Goal: Task Accomplishment & Management: Manage account settings

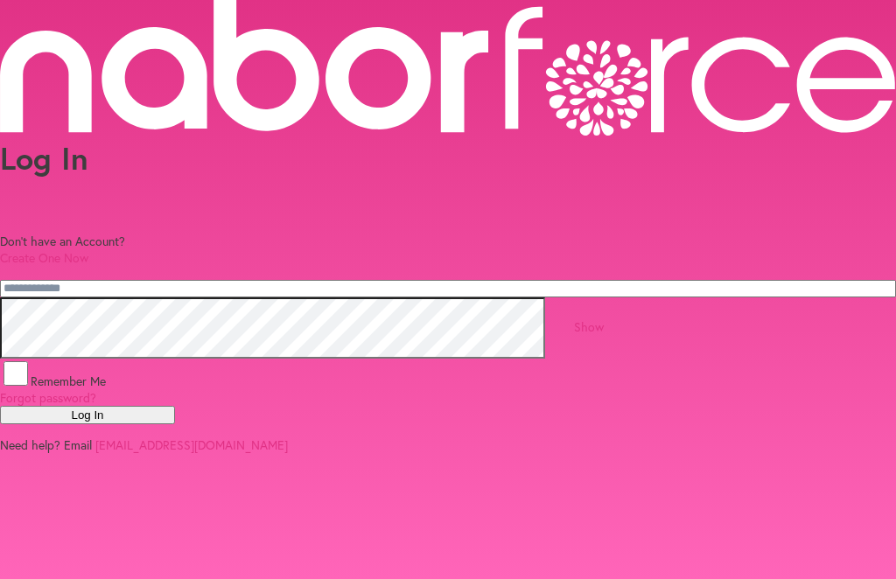
click at [151, 280] on input "email" at bounding box center [448, 288] width 896 height 17
type input "**********"
click at [175, 424] on button "Log In" at bounding box center [87, 415] width 175 height 18
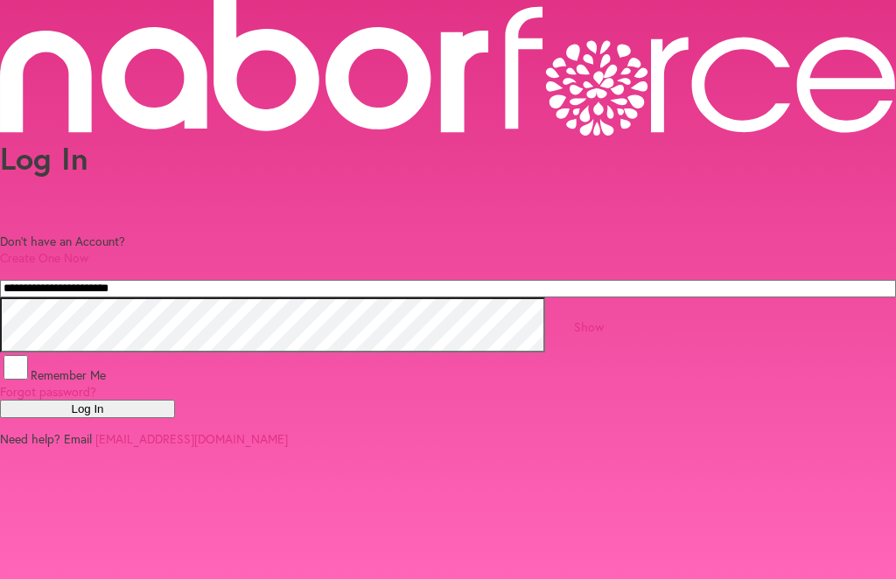
click at [175, 418] on button "Log In" at bounding box center [87, 409] width 175 height 18
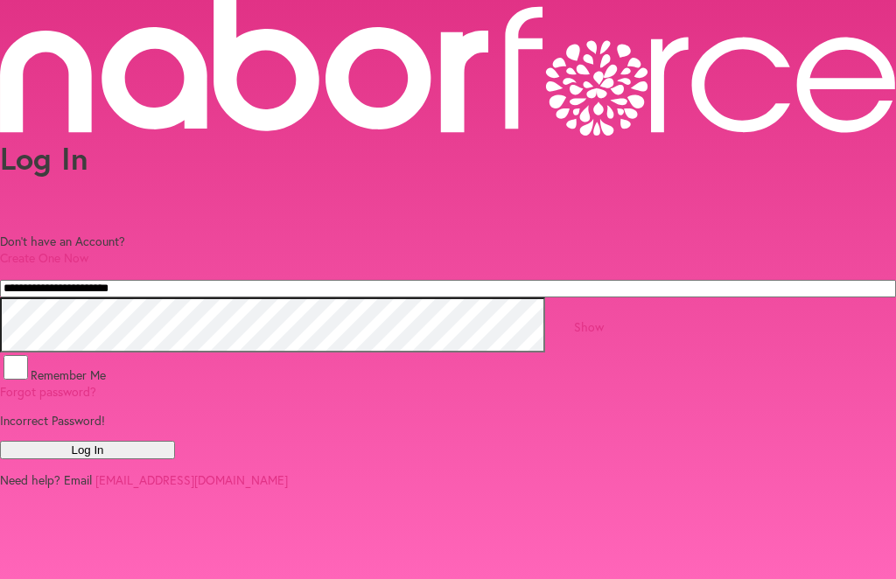
click at [88, 249] on link "Create One Now" at bounding box center [44, 257] width 88 height 17
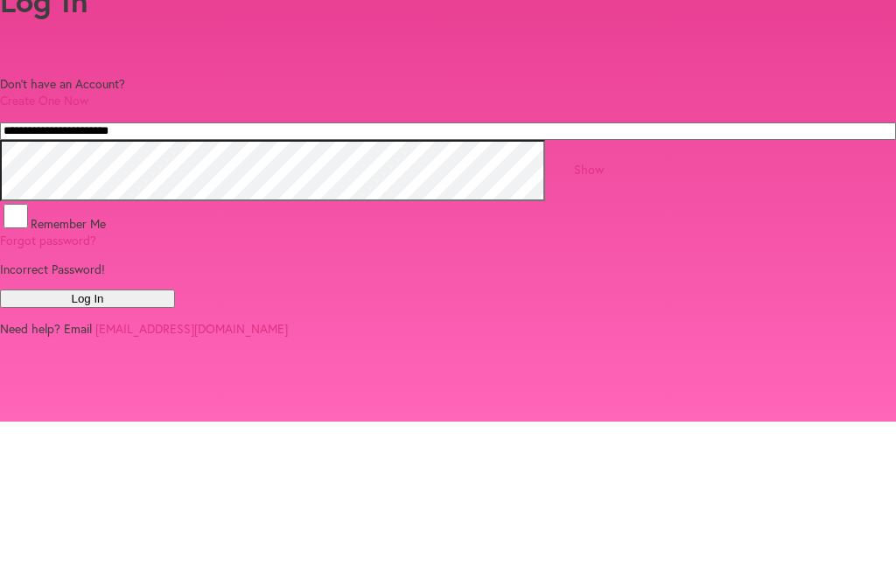
click at [96, 389] on link "Forgot password?" at bounding box center [48, 397] width 96 height 17
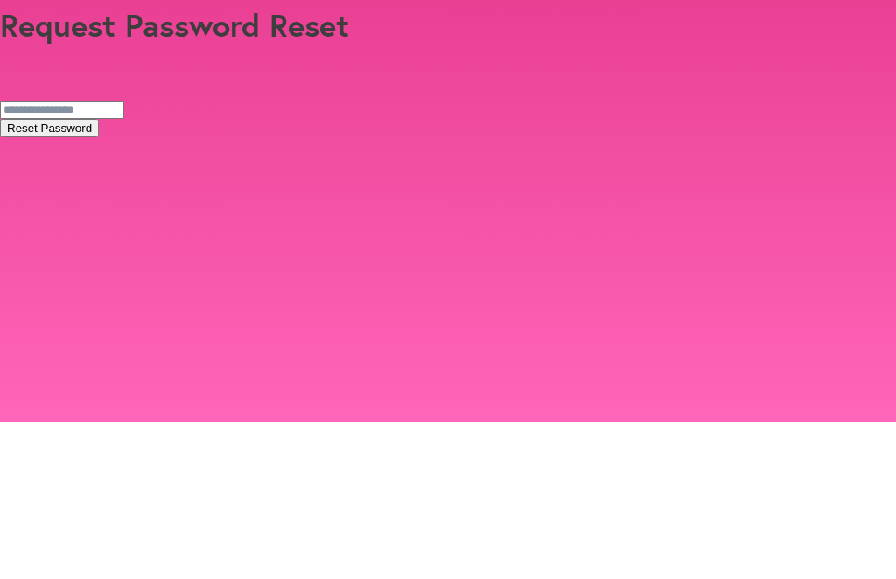
scroll to position [103, 0]
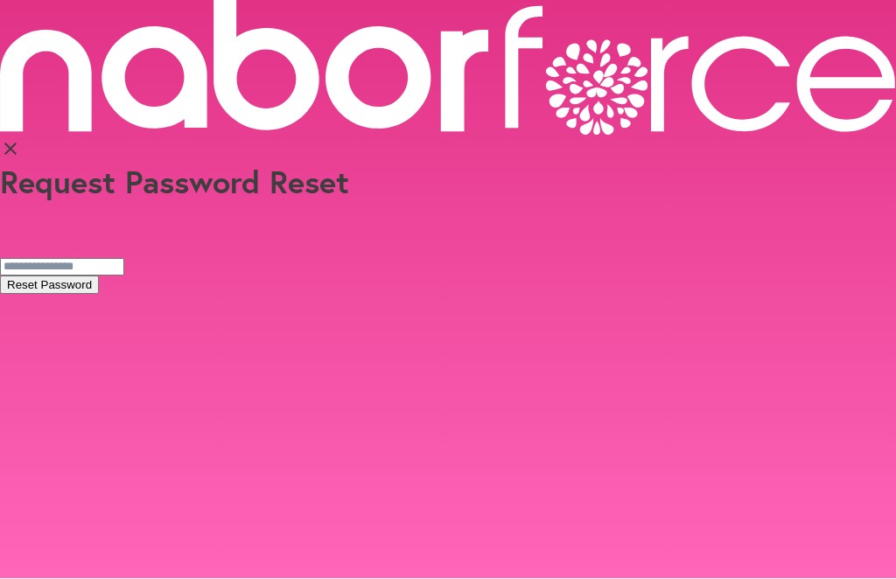
click at [99, 276] on button "Reset Password" at bounding box center [49, 285] width 99 height 18
click at [124, 259] on input "email" at bounding box center [62, 267] width 124 height 17
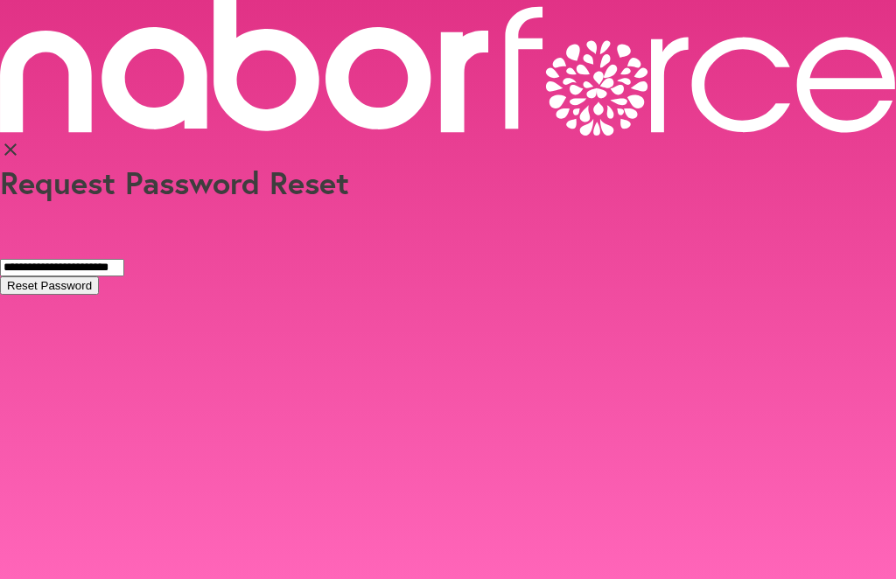
type input "**********"
click at [99, 276] on button "Reset Password" at bounding box center [49, 285] width 99 height 18
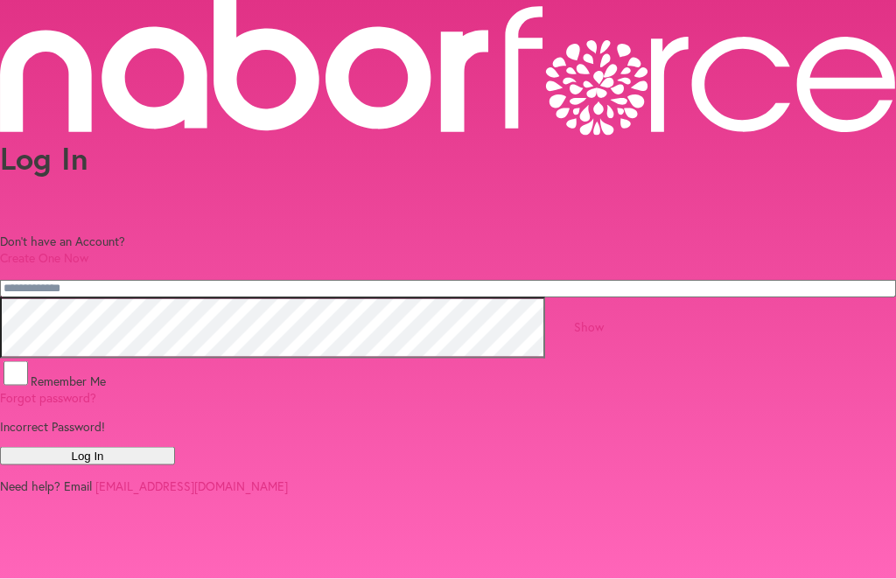
scroll to position [13, 0]
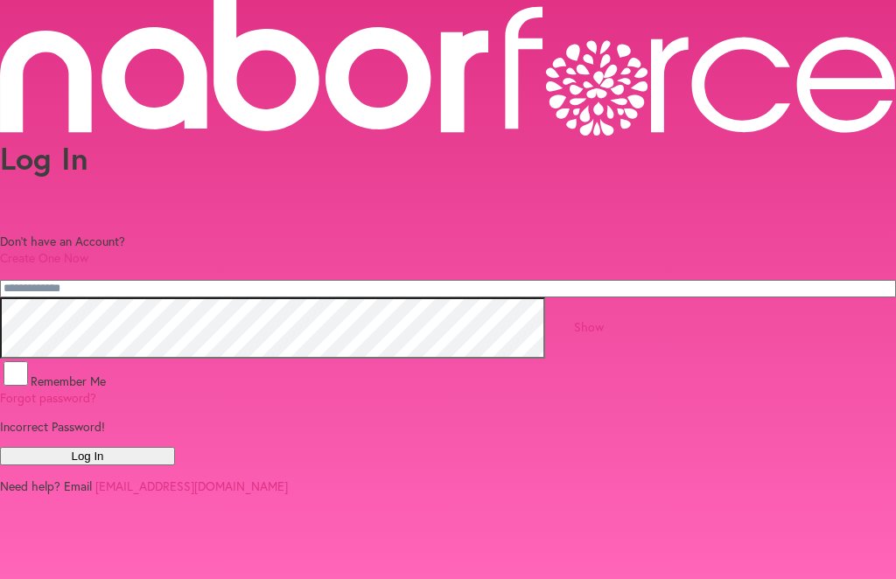
click at [199, 280] on input "email" at bounding box center [448, 288] width 896 height 17
type input "**********"
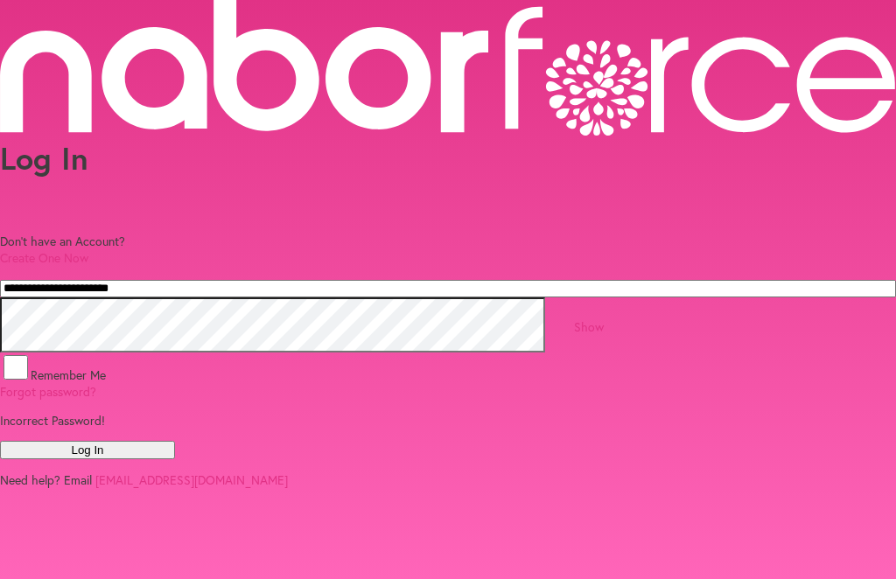
click at [175, 459] on button "Log In" at bounding box center [87, 450] width 175 height 18
click at [96, 388] on link "Forgot password?" at bounding box center [48, 391] width 96 height 17
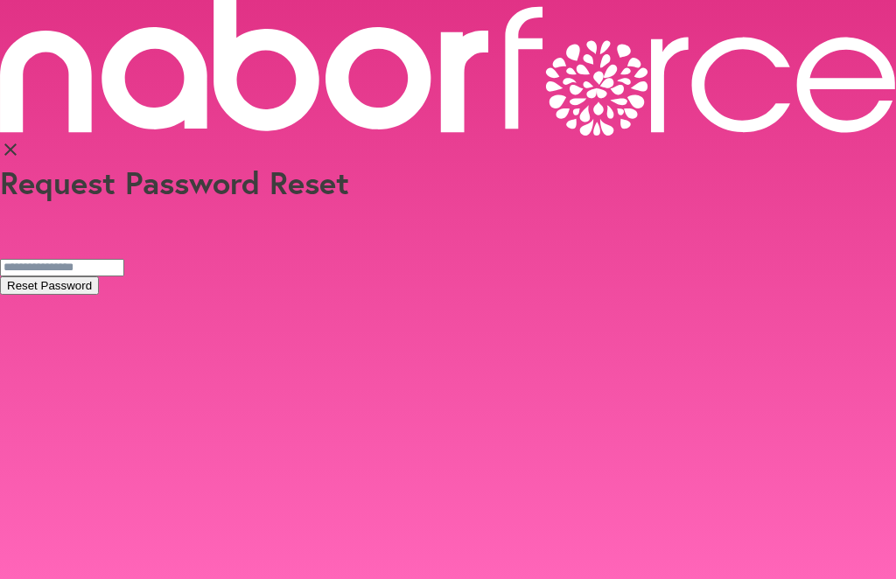
click at [124, 259] on input "email" at bounding box center [62, 267] width 124 height 17
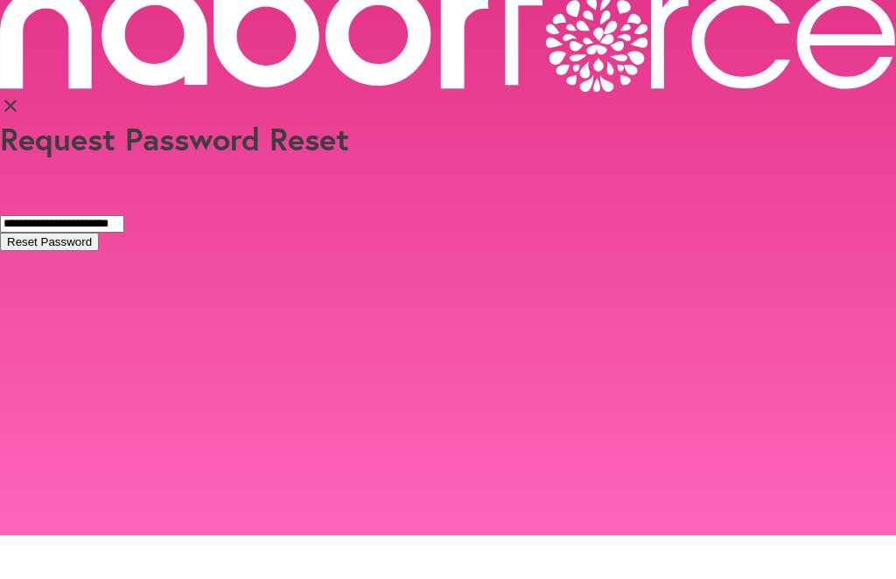
type input "**********"
click at [99, 276] on button "Reset Password" at bounding box center [49, 285] width 99 height 18
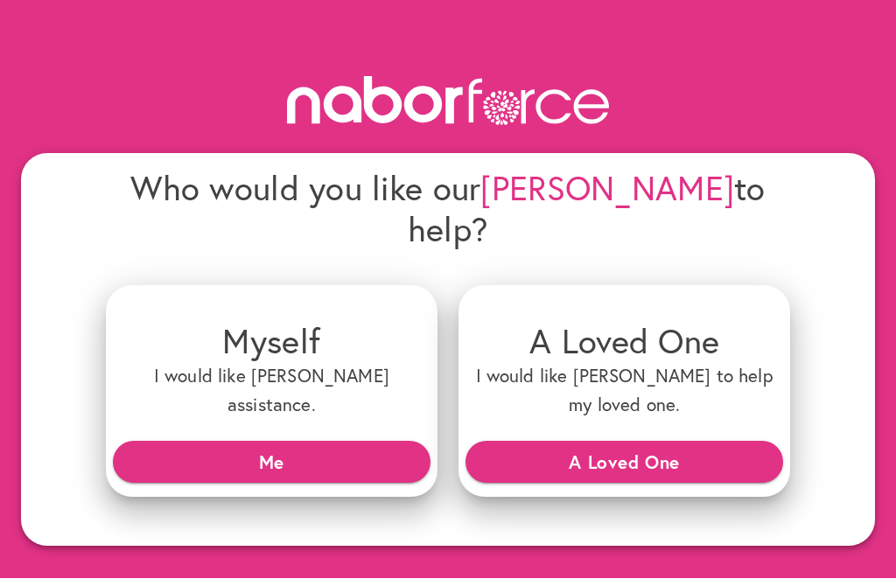
click at [289, 447] on span "Me" at bounding box center [272, 462] width 290 height 31
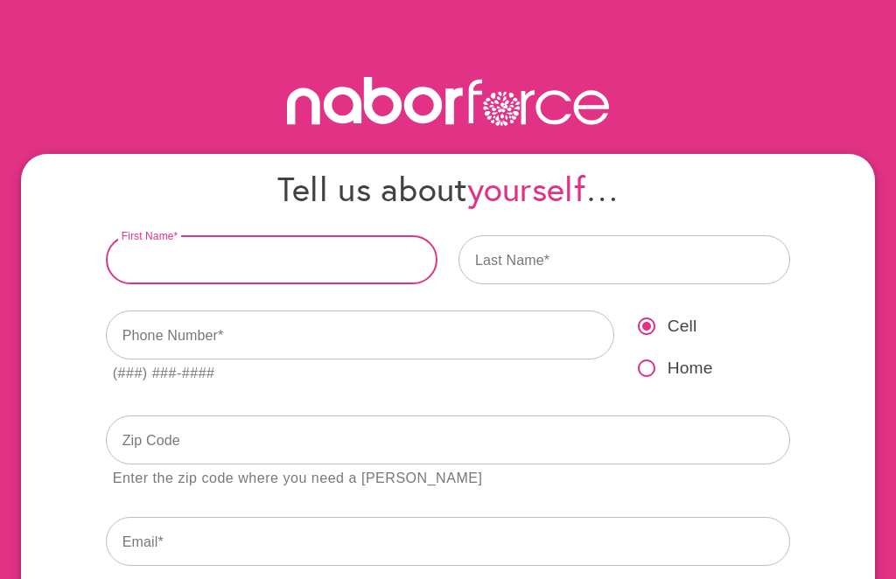
click at [163, 257] on input "text" at bounding box center [272, 259] width 332 height 49
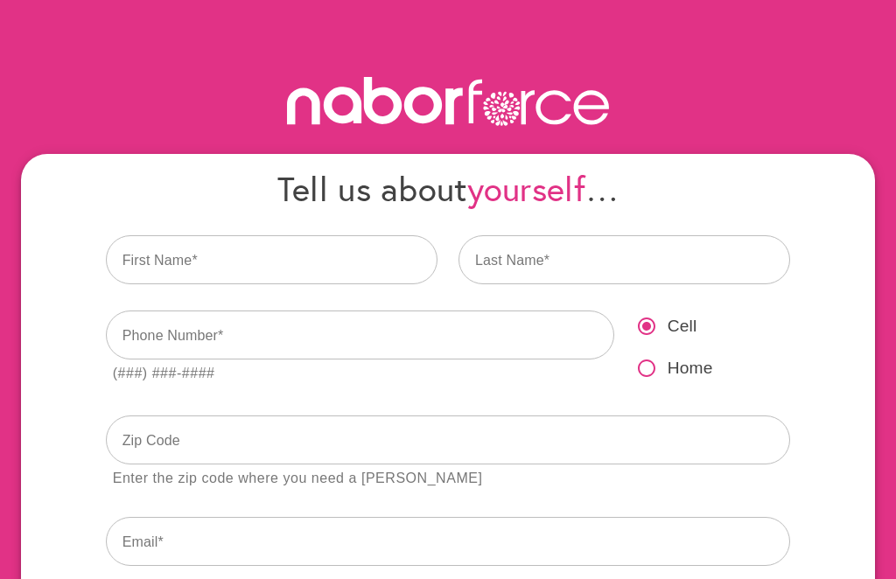
click at [157, 253] on div "Tell us about yourself … First Name Last Name Phone Number (###) ###-#### Cell …" at bounding box center [448, 408] width 706 height 503
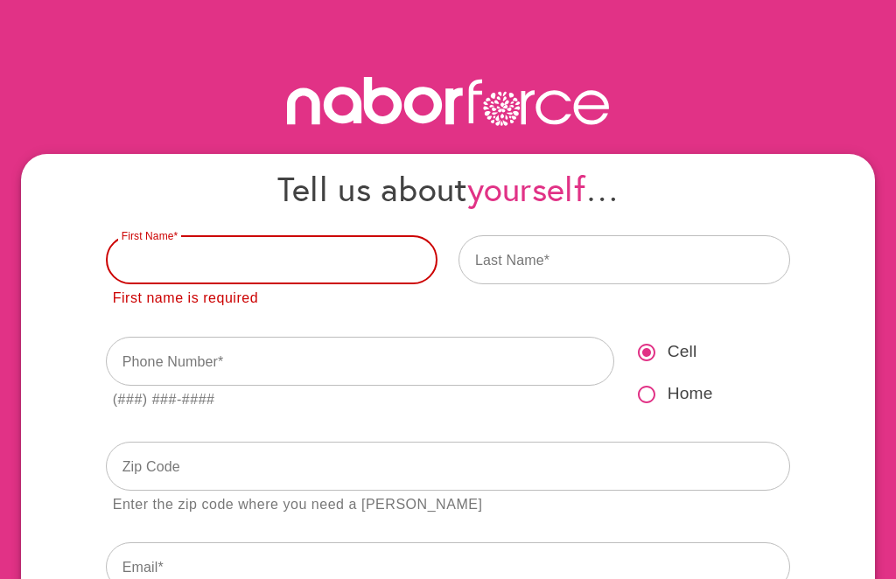
click at [173, 235] on input "text" at bounding box center [272, 259] width 332 height 49
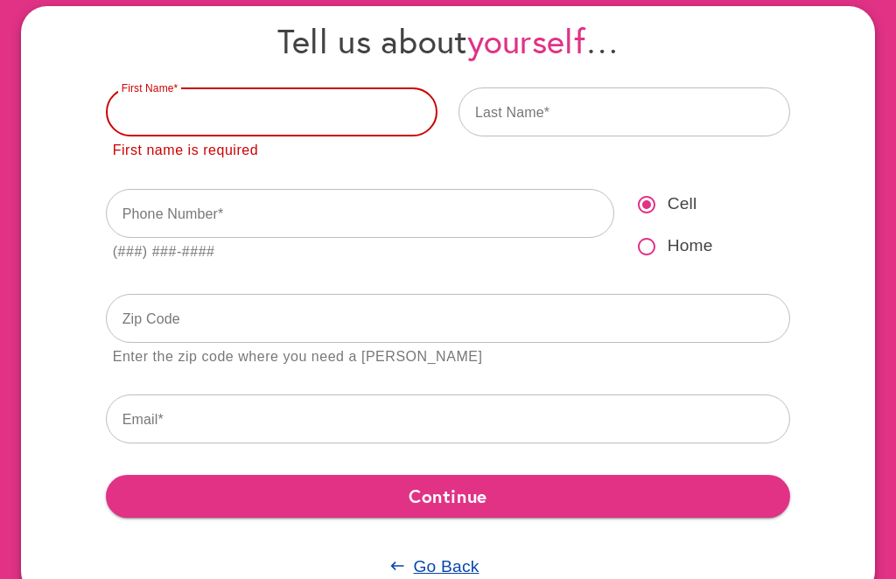
type input "*"
type input "******"
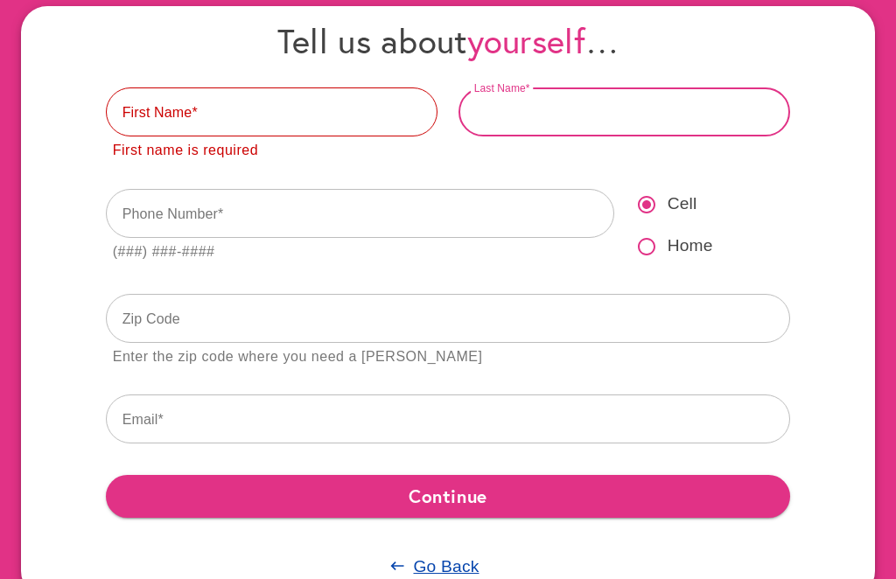
click at [496, 116] on input "text" at bounding box center [624, 112] width 332 height 49
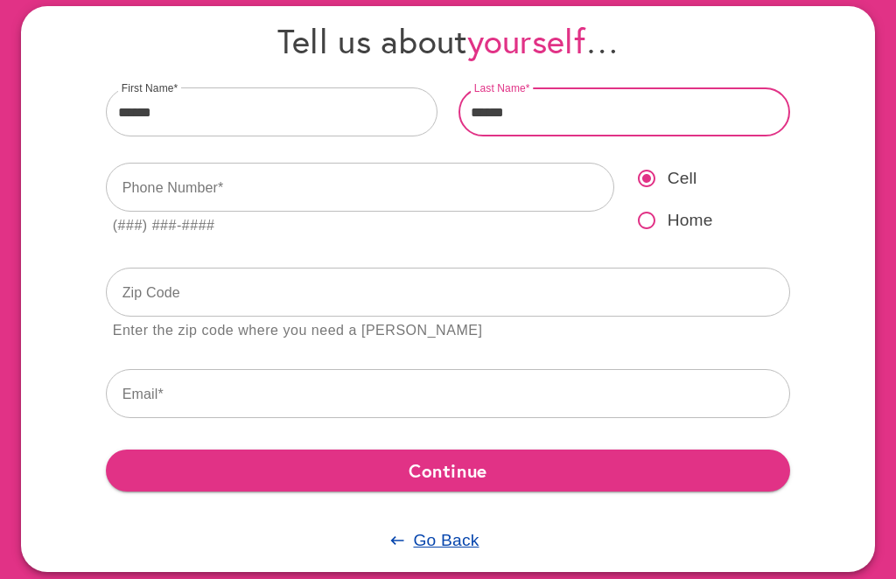
type input "******"
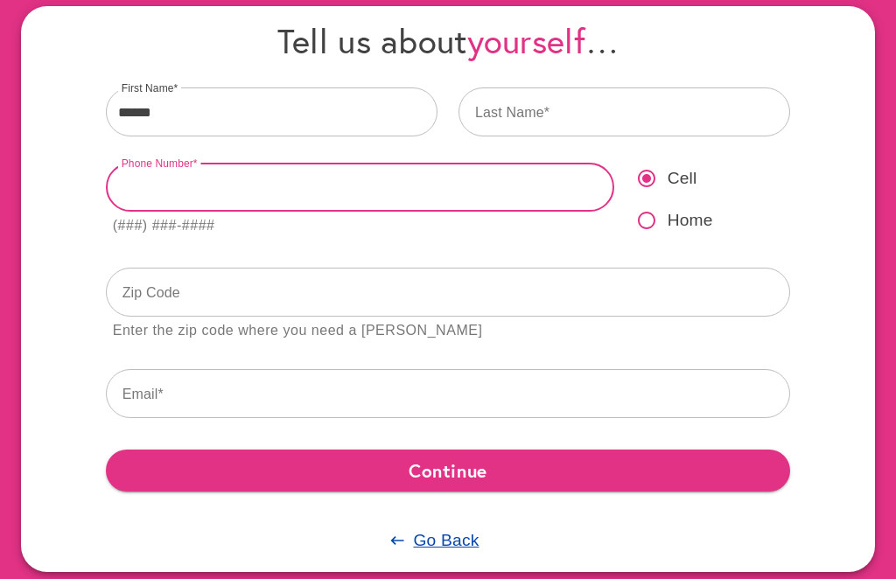
click at [143, 199] on input "tel" at bounding box center [360, 188] width 508 height 49
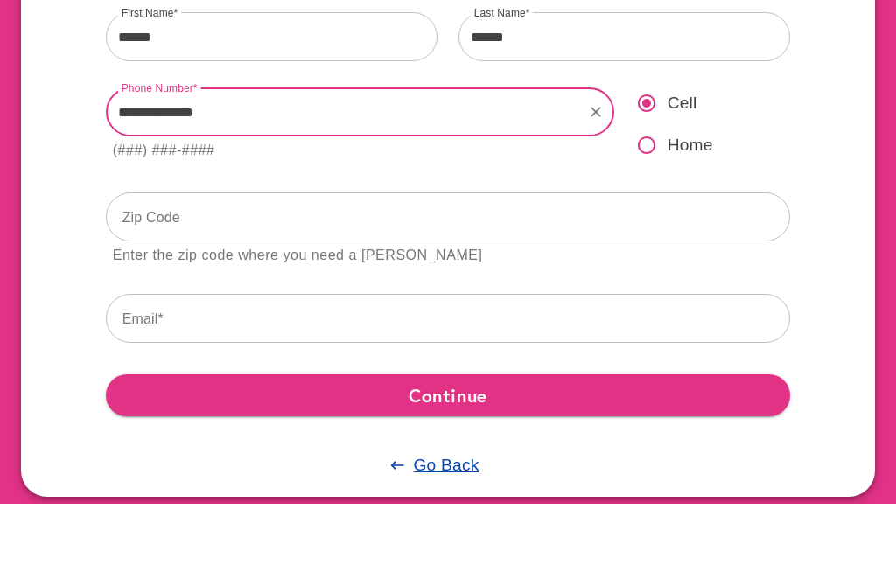
type input "**********"
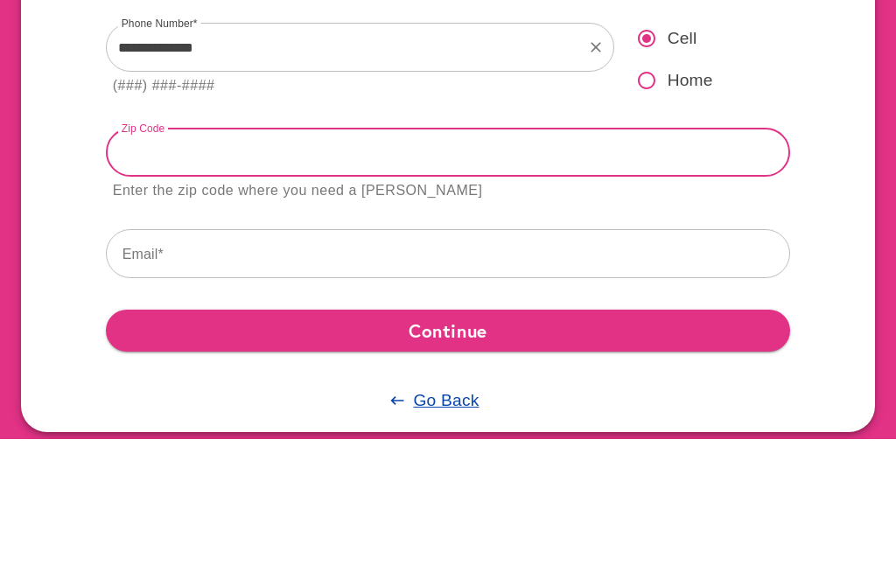
click at [150, 269] on input "text" at bounding box center [448, 293] width 685 height 49
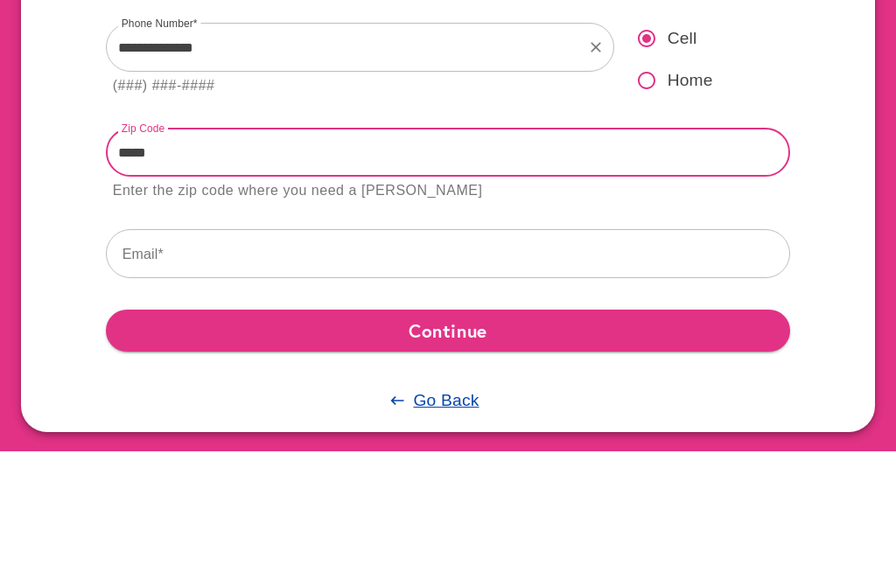
scroll to position [173, 0]
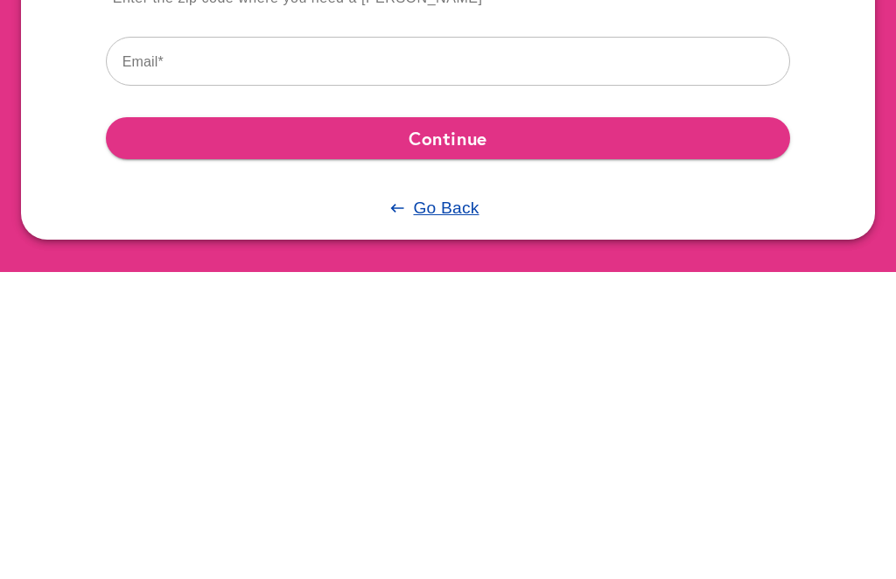
type input "*****"
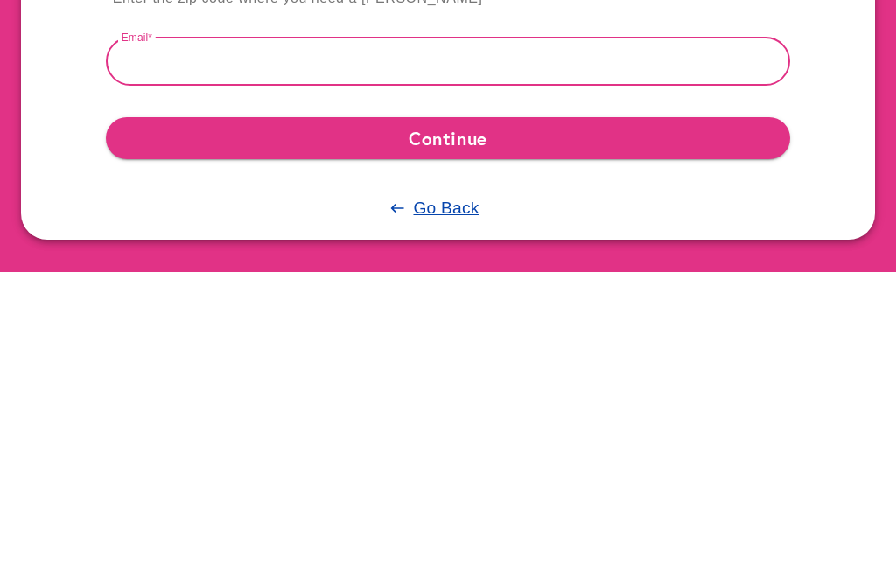
click at [141, 344] on input "text" at bounding box center [448, 368] width 685 height 49
type input "**********"
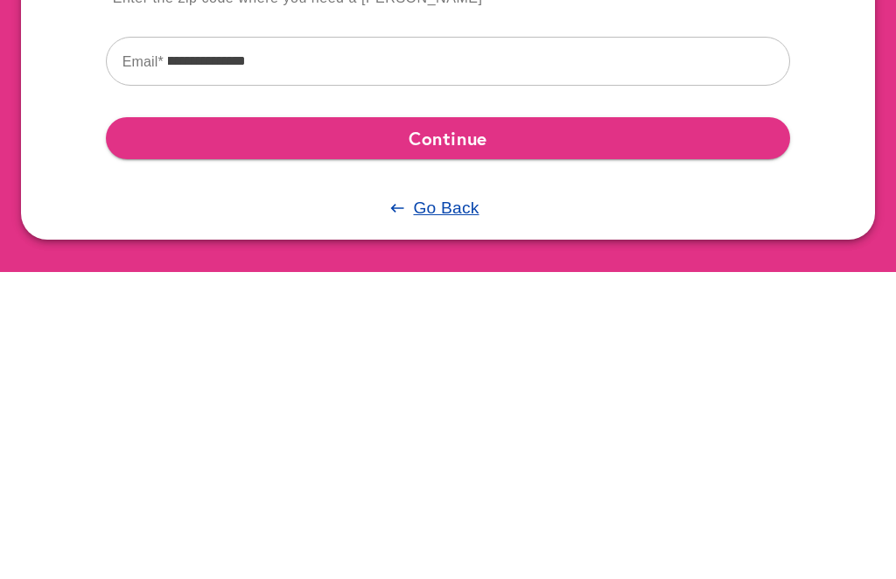
click at [503, 429] on span "Continue" at bounding box center [448, 444] width 657 height 31
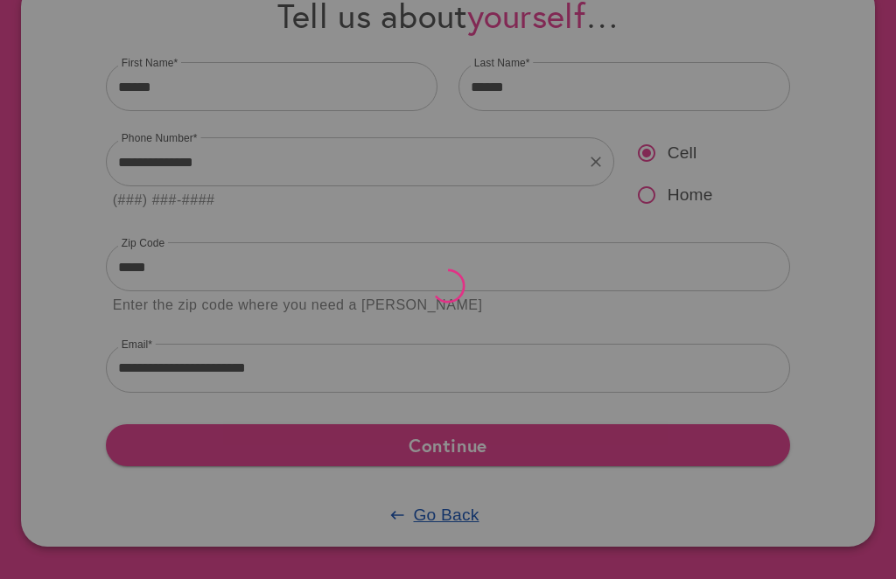
scroll to position [0, 0]
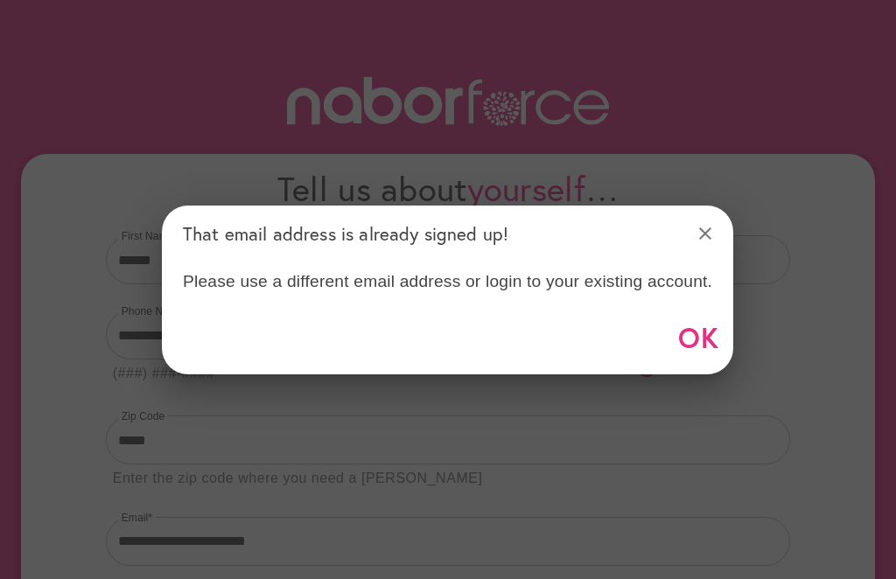
click at [702, 346] on span "OK" at bounding box center [699, 336] width 42 height 49
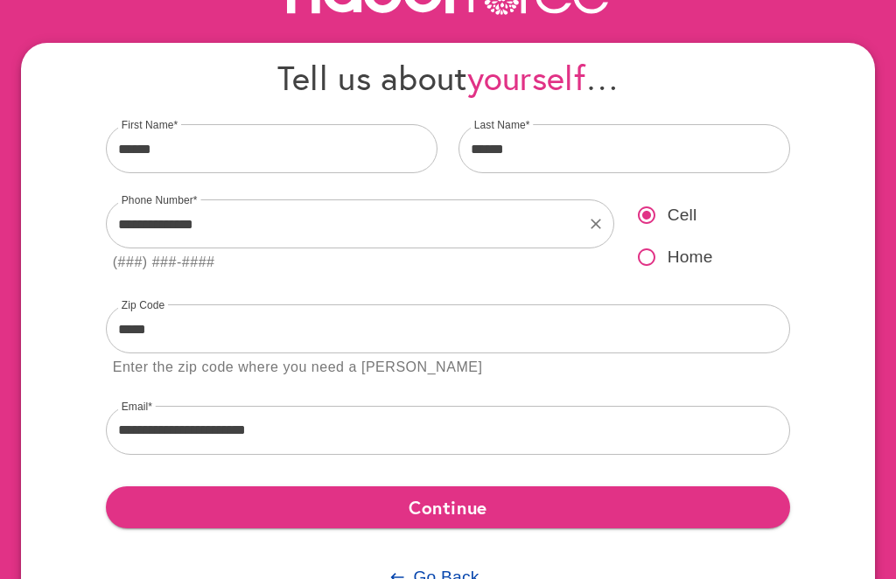
scroll to position [115, 0]
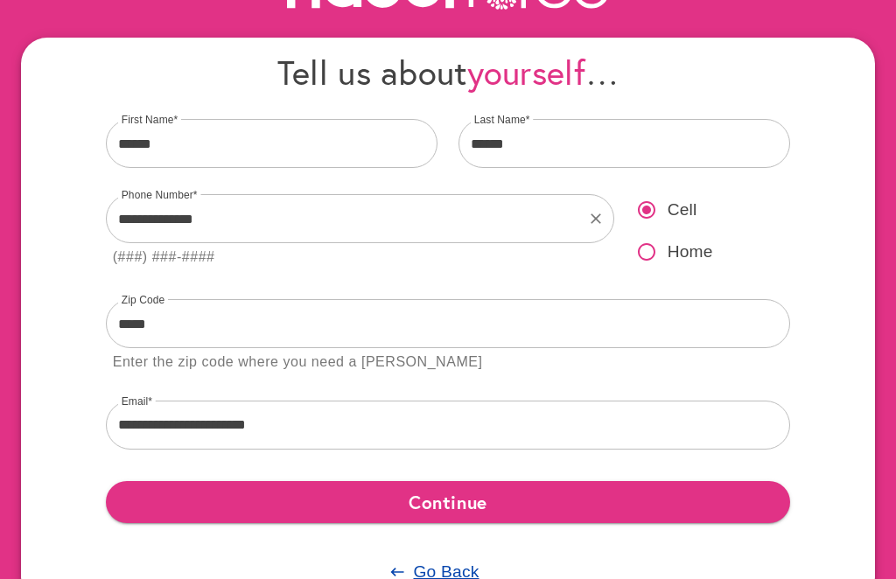
click at [441, 578] on u "Go Back" at bounding box center [446, 572] width 66 height 18
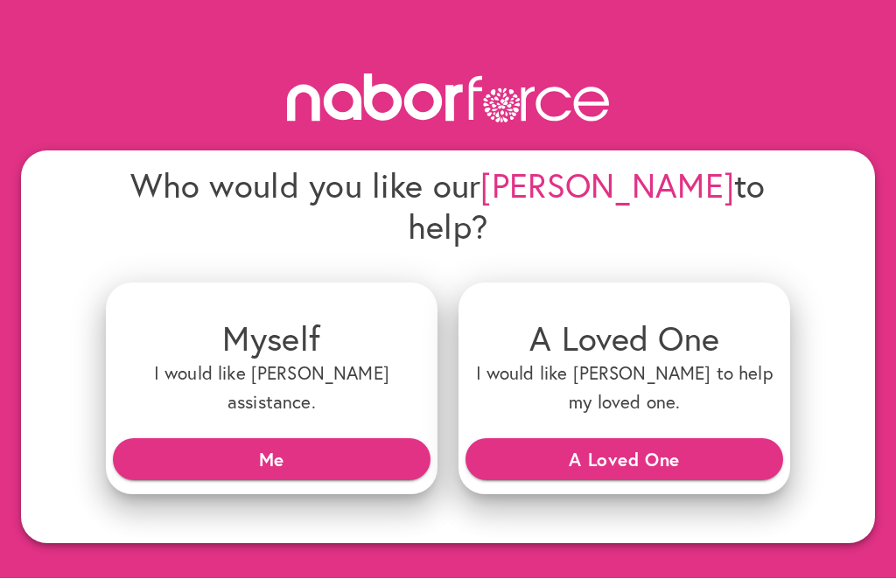
scroll to position [0, 0]
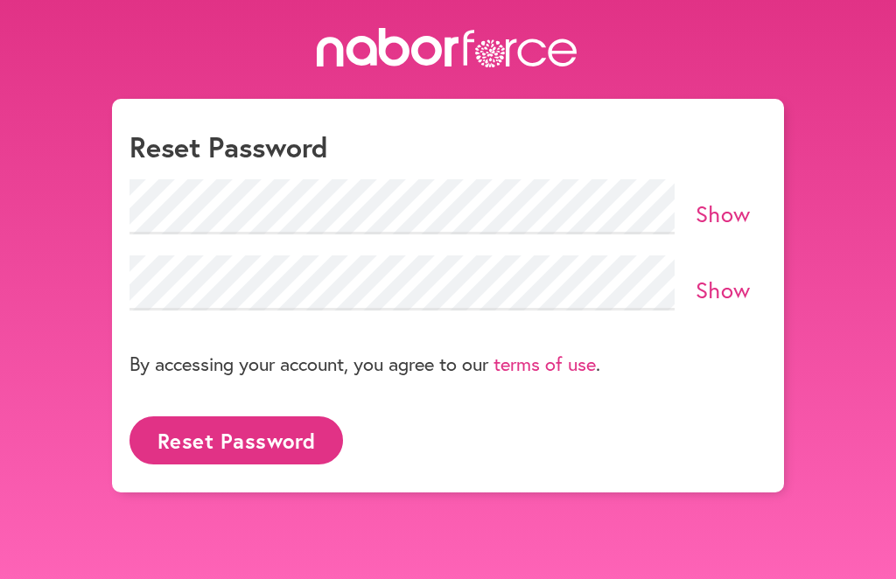
click at [250, 436] on button "Reset Password" at bounding box center [235, 440] width 213 height 48
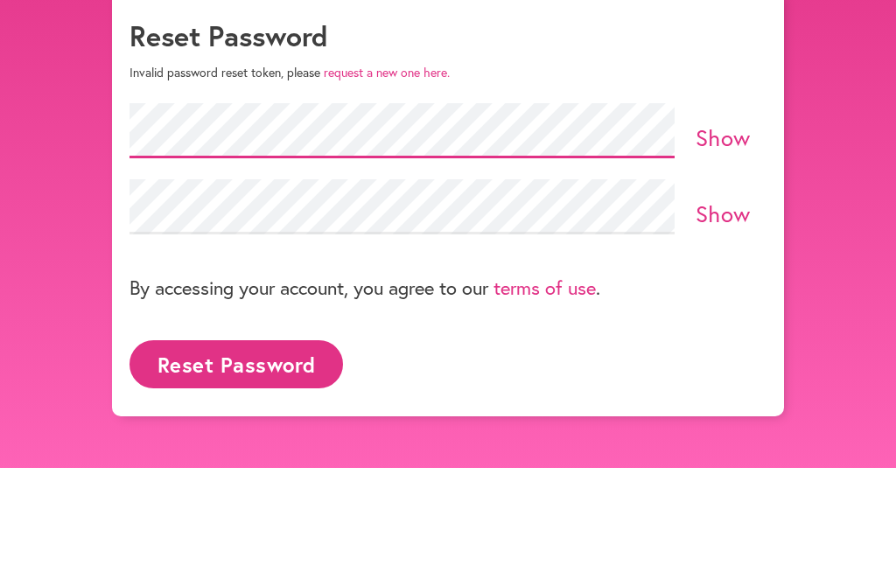
scroll to position [103, 0]
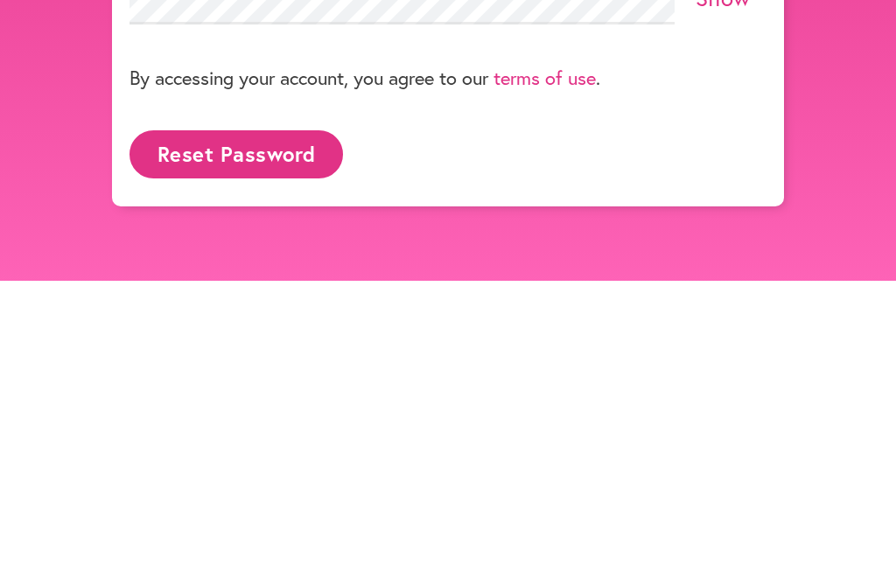
click at [259, 429] on button "Reset Password" at bounding box center [235, 453] width 213 height 48
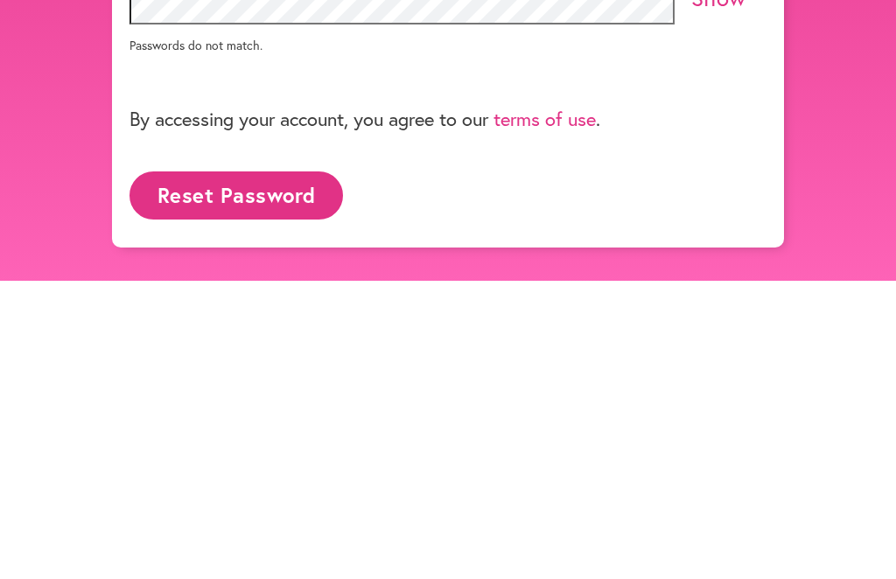
scroll to position [103, 0]
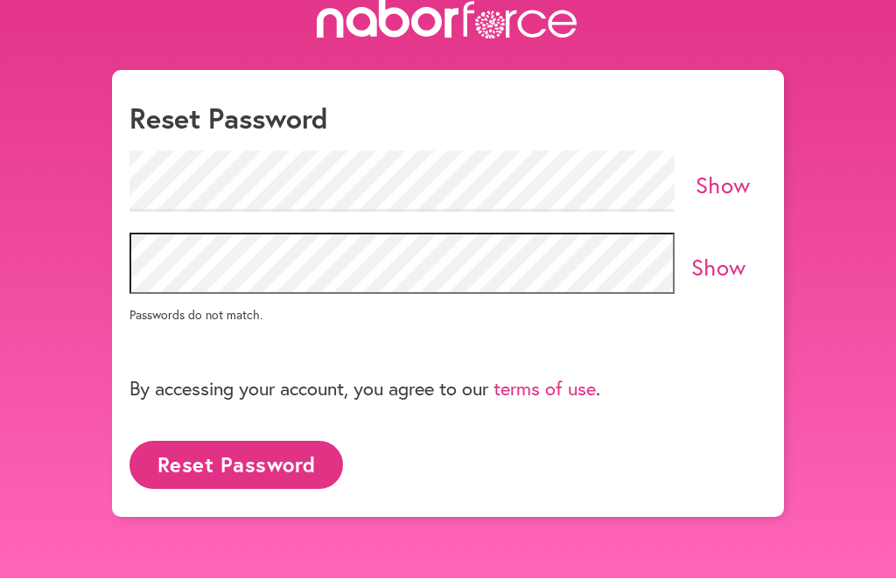
click at [723, 171] on link "Show" at bounding box center [722, 186] width 55 height 30
click at [281, 307] on p "Passwords do not match." at bounding box center [447, 315] width 637 height 17
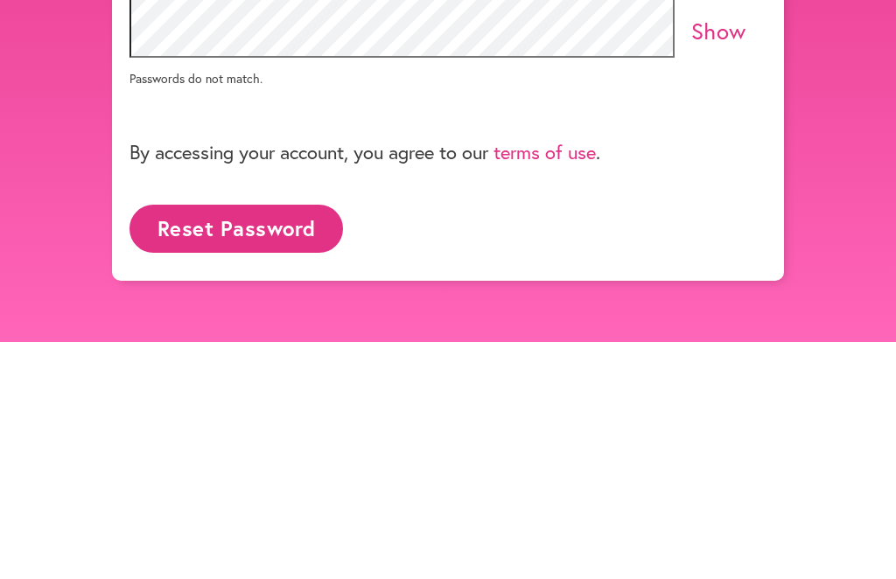
click at [243, 442] on button "Reset Password" at bounding box center [235, 466] width 213 height 48
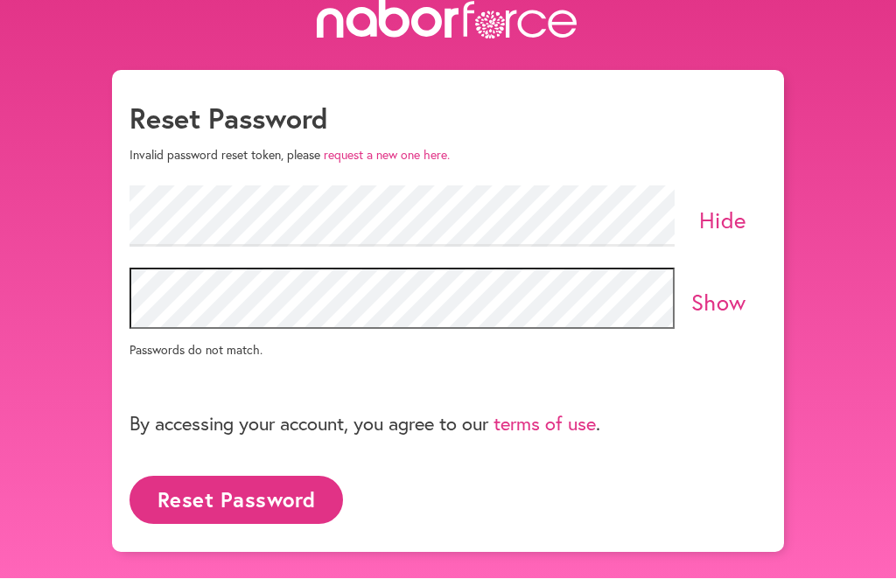
click at [726, 288] on link "Show" at bounding box center [718, 303] width 55 height 30
click at [256, 477] on button "Reset Password" at bounding box center [235, 501] width 213 height 48
click at [343, 107] on form "Reset Password Invalid password reset token, please request a new one here. Hid…" at bounding box center [447, 318] width 637 height 432
click at [376, 149] on p "Invalid password reset token, please request a new one here." at bounding box center [447, 156] width 637 height 15
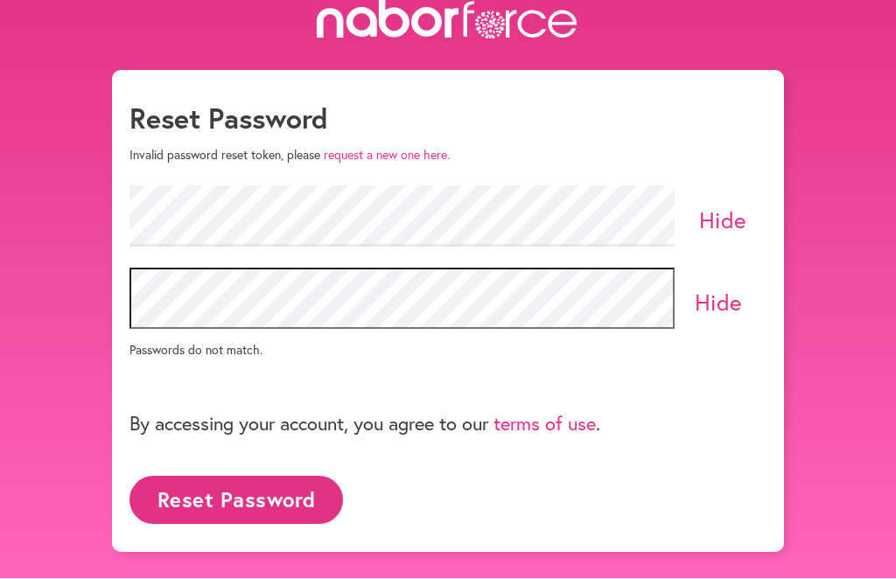
click at [418, 147] on link "request a new one here." at bounding box center [387, 155] width 126 height 17
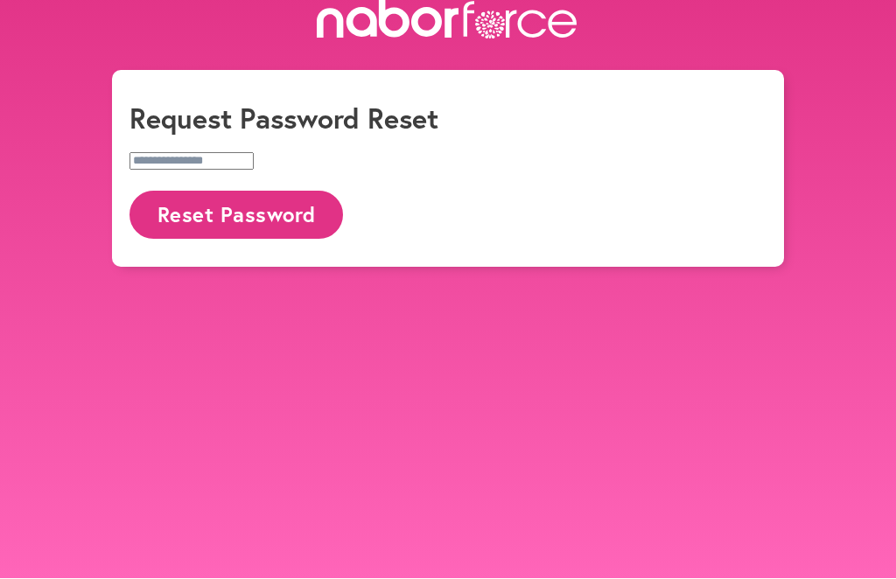
click at [163, 153] on input "email" at bounding box center [191, 161] width 124 height 17
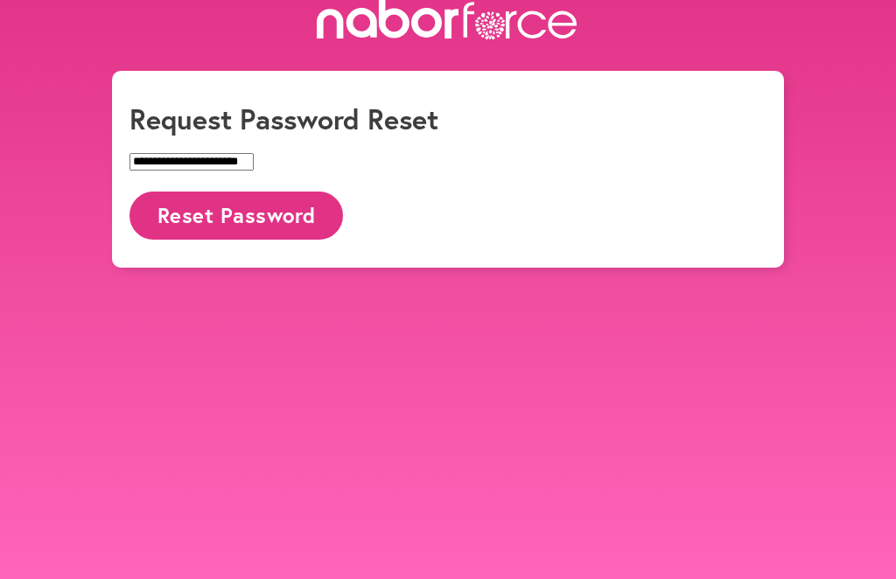
type input "**********"
click at [250, 192] on button "Reset Password" at bounding box center [235, 216] width 213 height 48
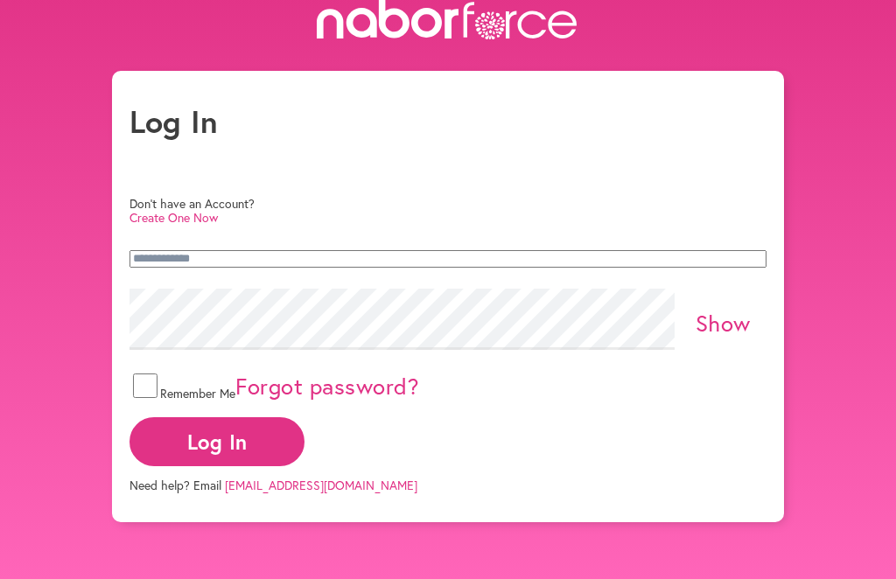
click at [157, 250] on input "email" at bounding box center [447, 258] width 637 height 17
type input "**********"
click at [304, 417] on button "Log In" at bounding box center [216, 441] width 175 height 48
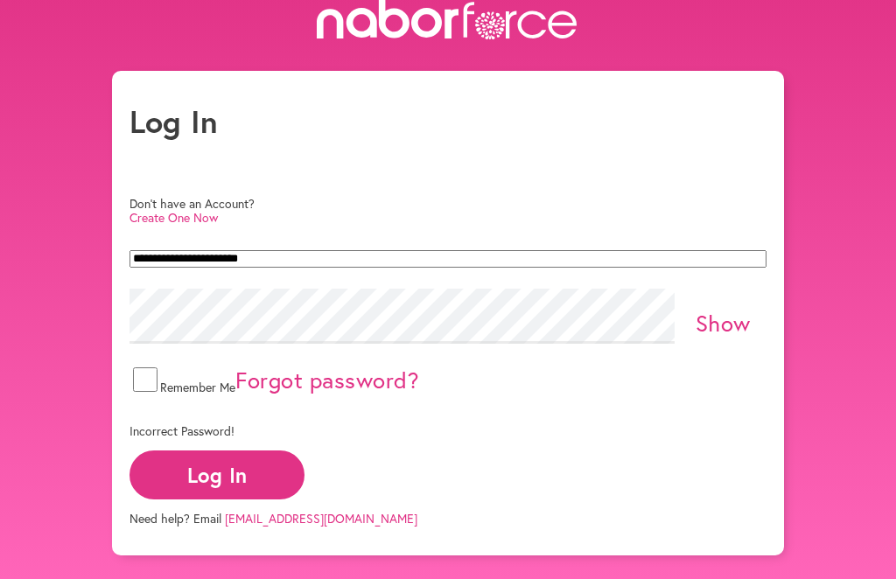
click at [710, 308] on link "Show" at bounding box center [722, 323] width 55 height 30
click at [304, 450] on button "Log In" at bounding box center [216, 474] width 175 height 48
click at [717, 308] on link "Hide" at bounding box center [723, 323] width 48 height 30
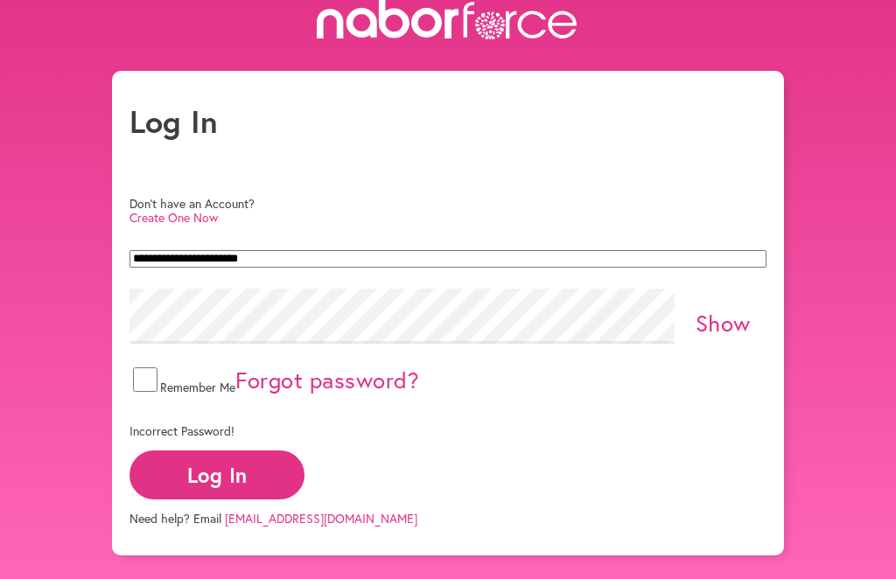
click at [716, 308] on link "Show" at bounding box center [722, 323] width 55 height 30
click at [218, 209] on link "Create One Now" at bounding box center [173, 217] width 88 height 17
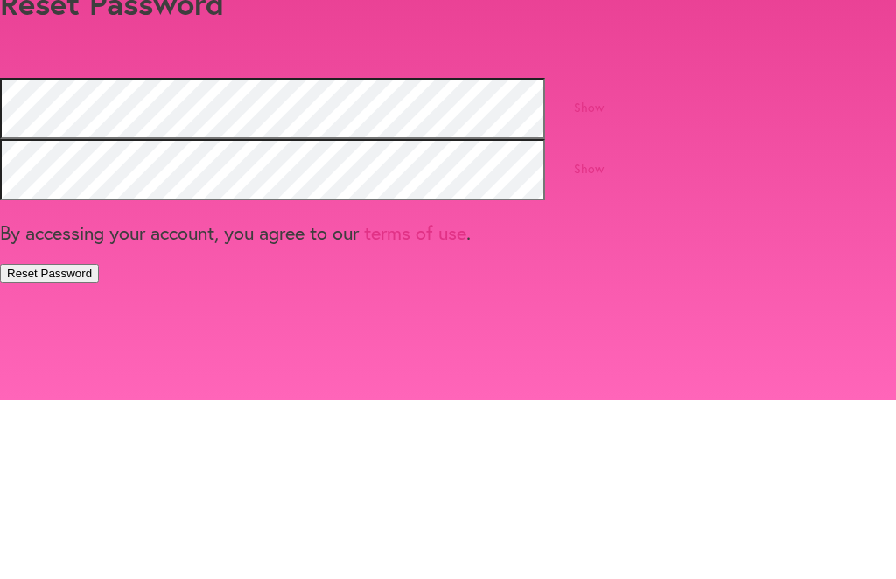
click at [604, 278] on link "Show" at bounding box center [589, 286] width 30 height 17
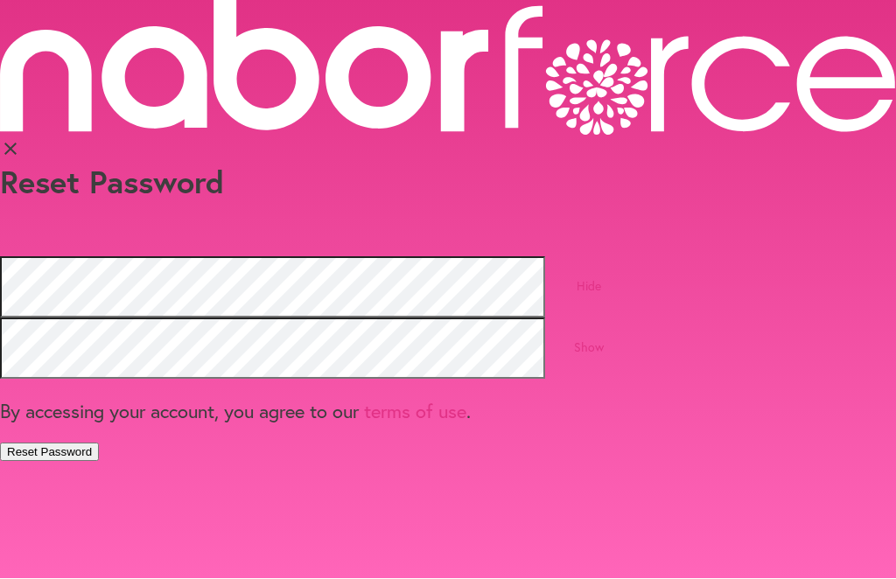
click at [604, 339] on link "Show" at bounding box center [589, 347] width 30 height 17
click at [99, 443] on button "Reset Password" at bounding box center [49, 452] width 99 height 18
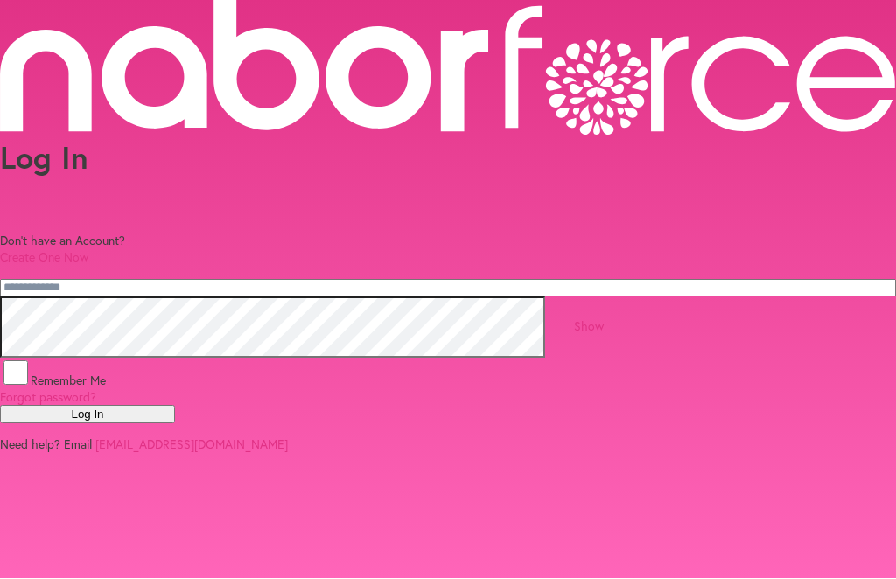
click at [175, 406] on button "Log In" at bounding box center [87, 415] width 175 height 18
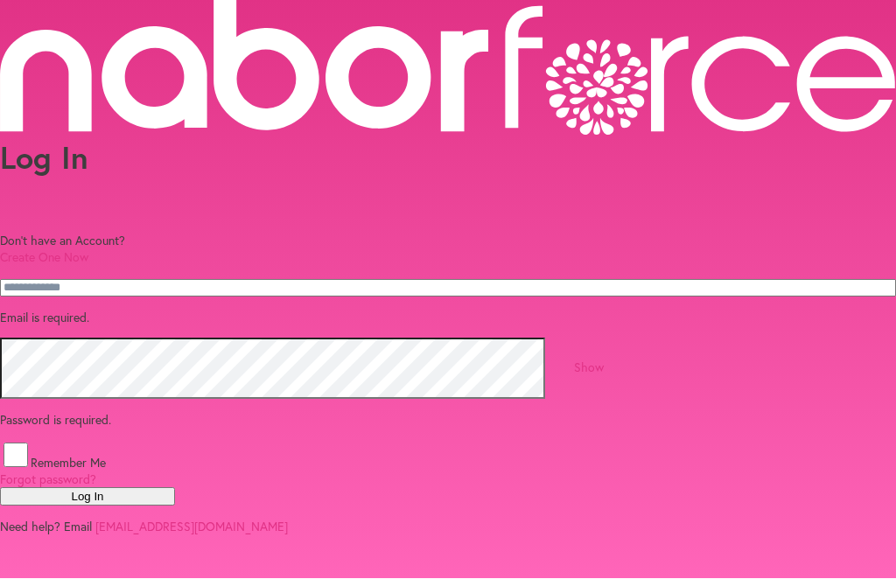
scroll to position [104, 0]
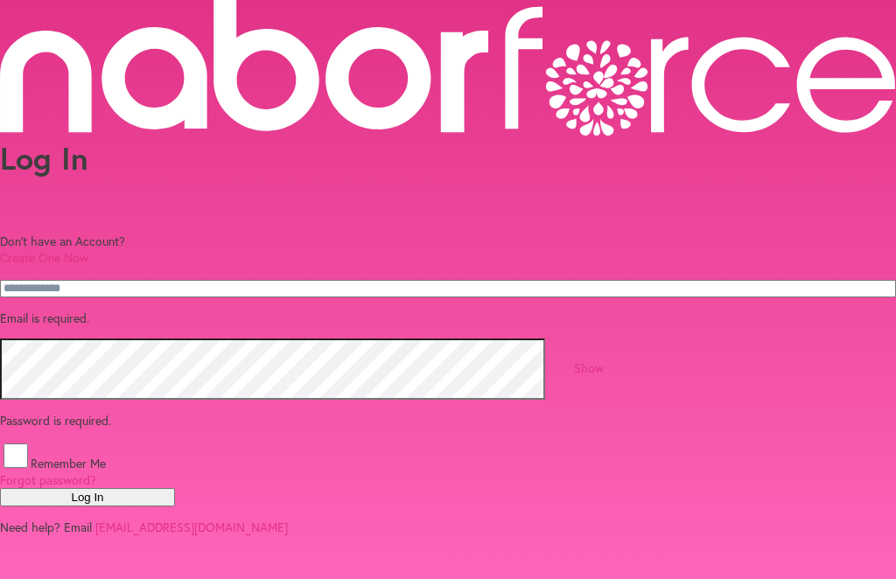
click at [161, 310] on p "Email is required." at bounding box center [448, 318] width 896 height 17
click at [171, 310] on p "Email is required." at bounding box center [448, 318] width 896 height 17
click at [163, 280] on input "email" at bounding box center [448, 288] width 896 height 17
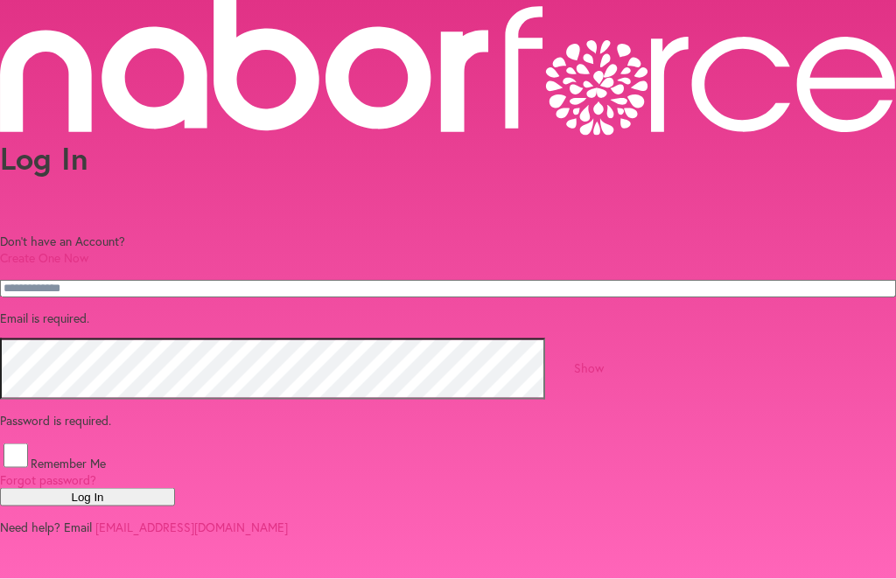
type input "**********"
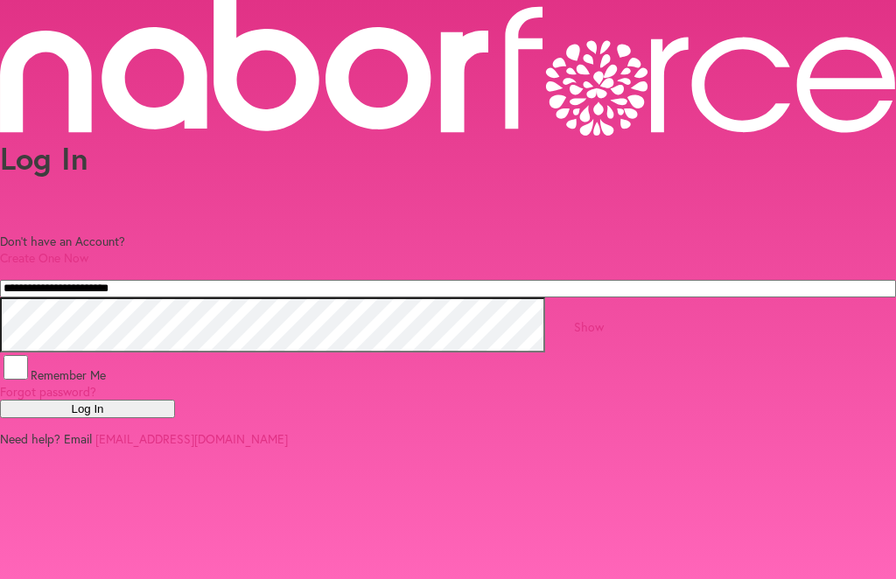
click at [604, 318] on link "Show" at bounding box center [589, 326] width 30 height 17
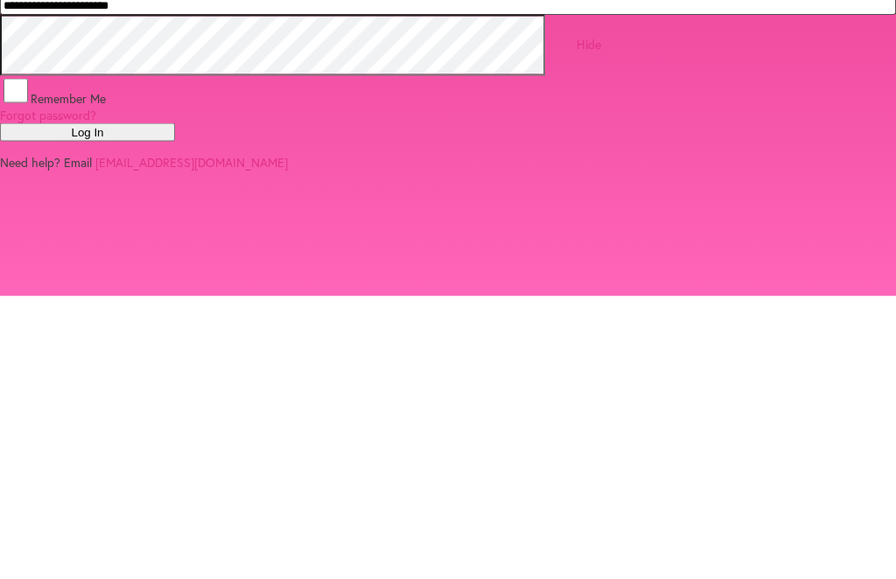
click at [175, 406] on button "Log In" at bounding box center [87, 415] width 175 height 18
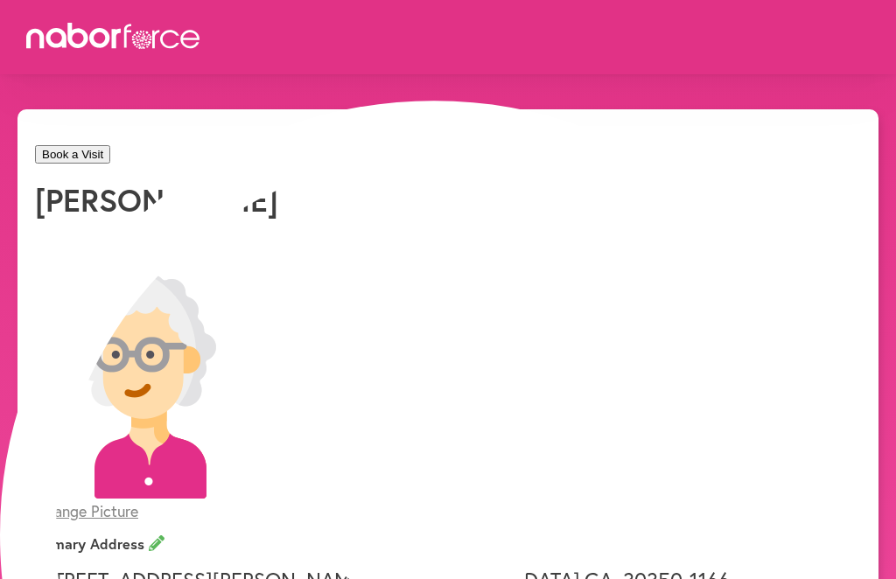
select select "*"
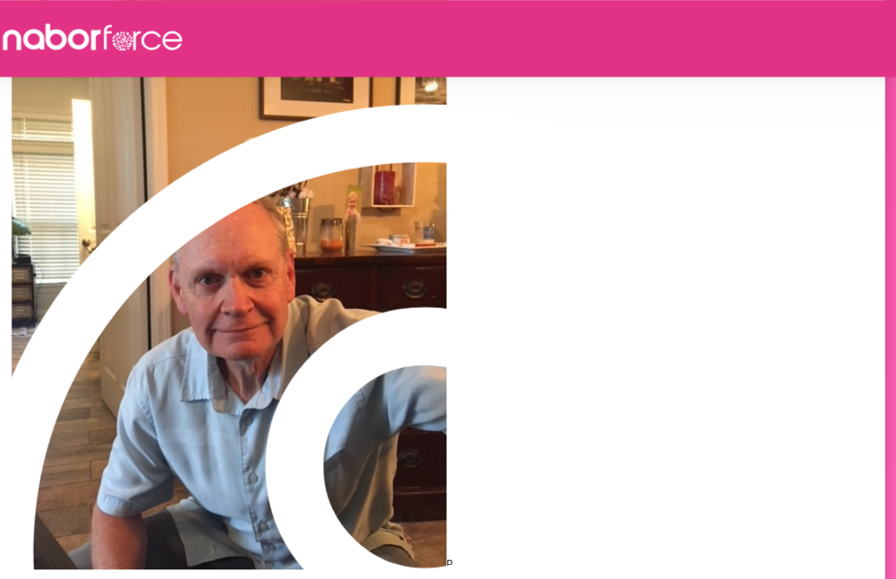
scroll to position [1404, 0]
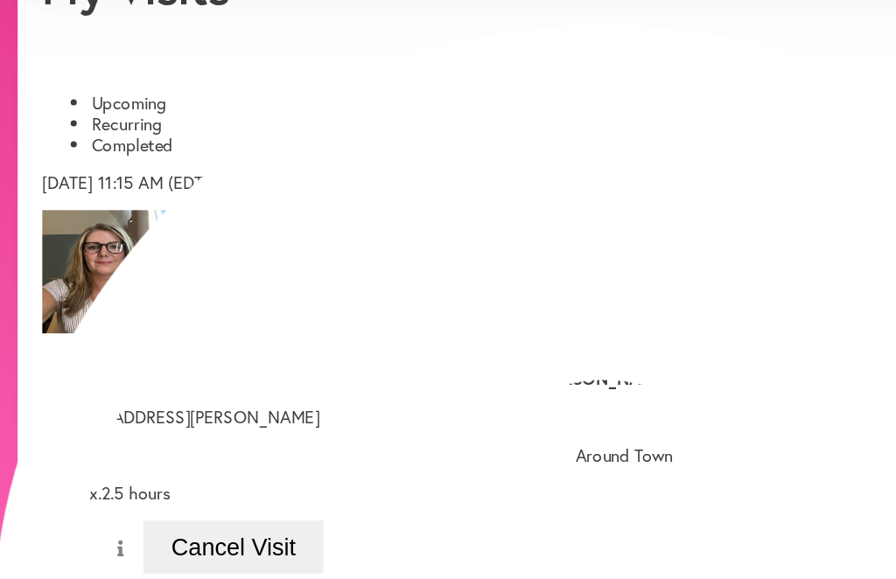
scroll to position [111, 0]
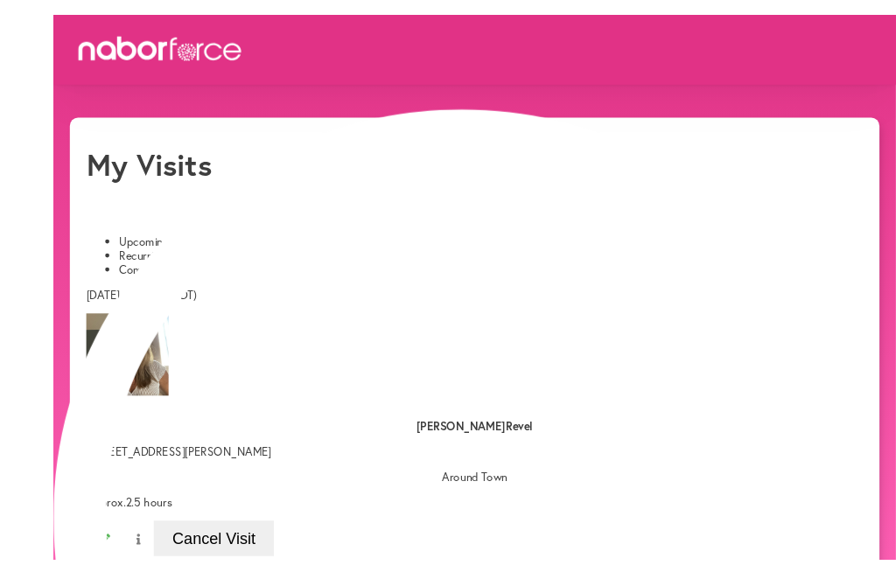
scroll to position [1, 0]
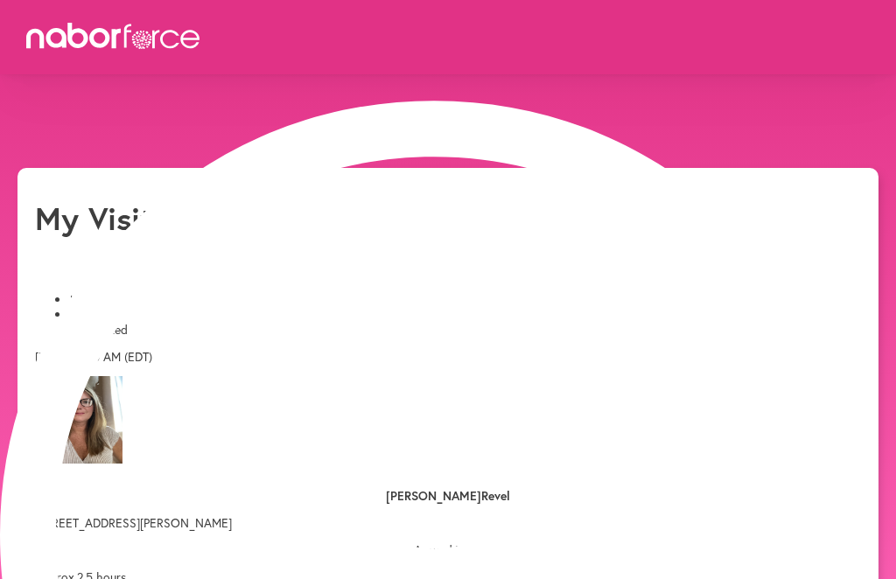
click at [397, 59] on button "Yes" at bounding box center [413, 49] width 33 height 18
